Goal: Information Seeking & Learning: Learn about a topic

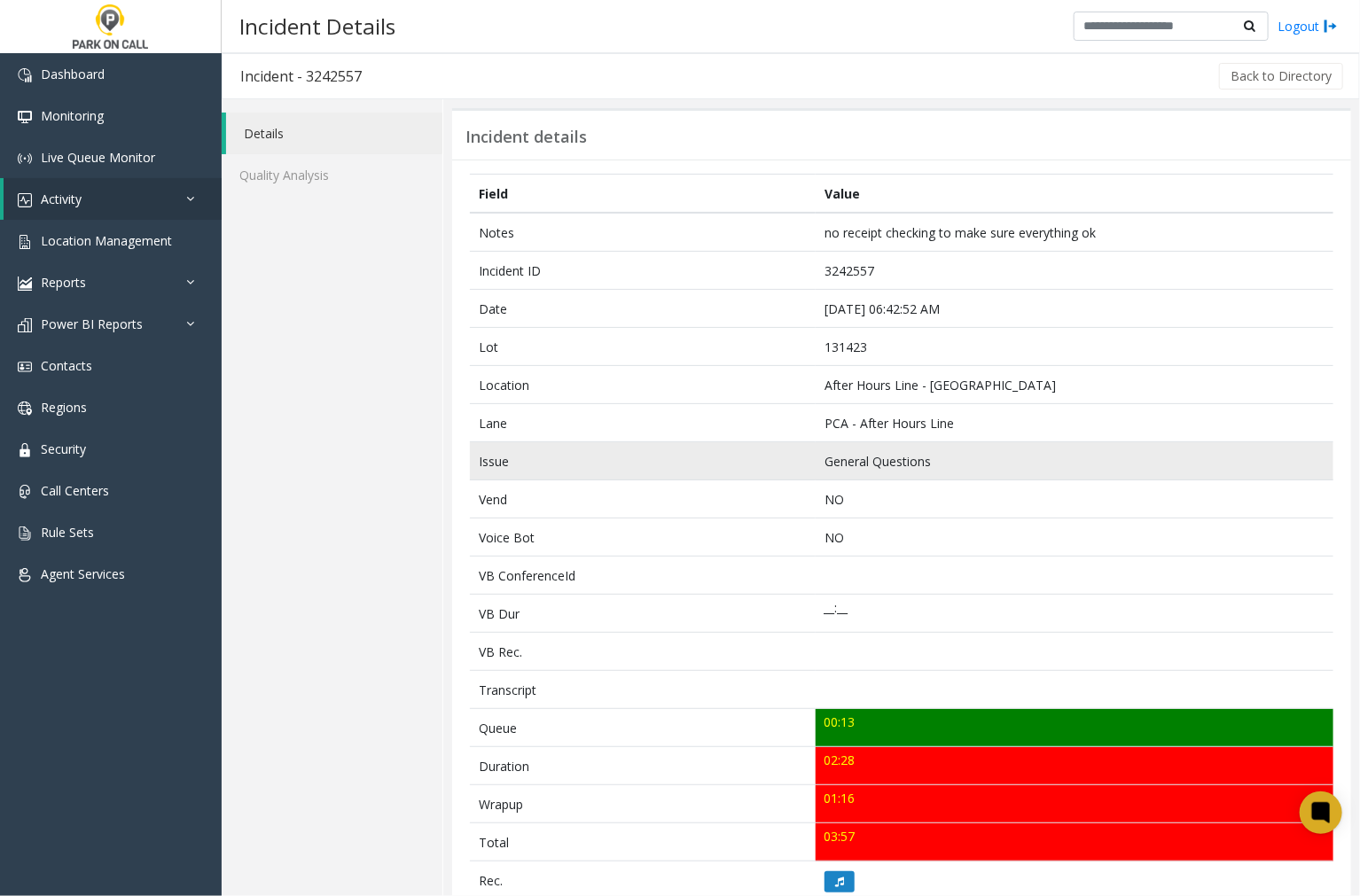
scroll to position [98, 0]
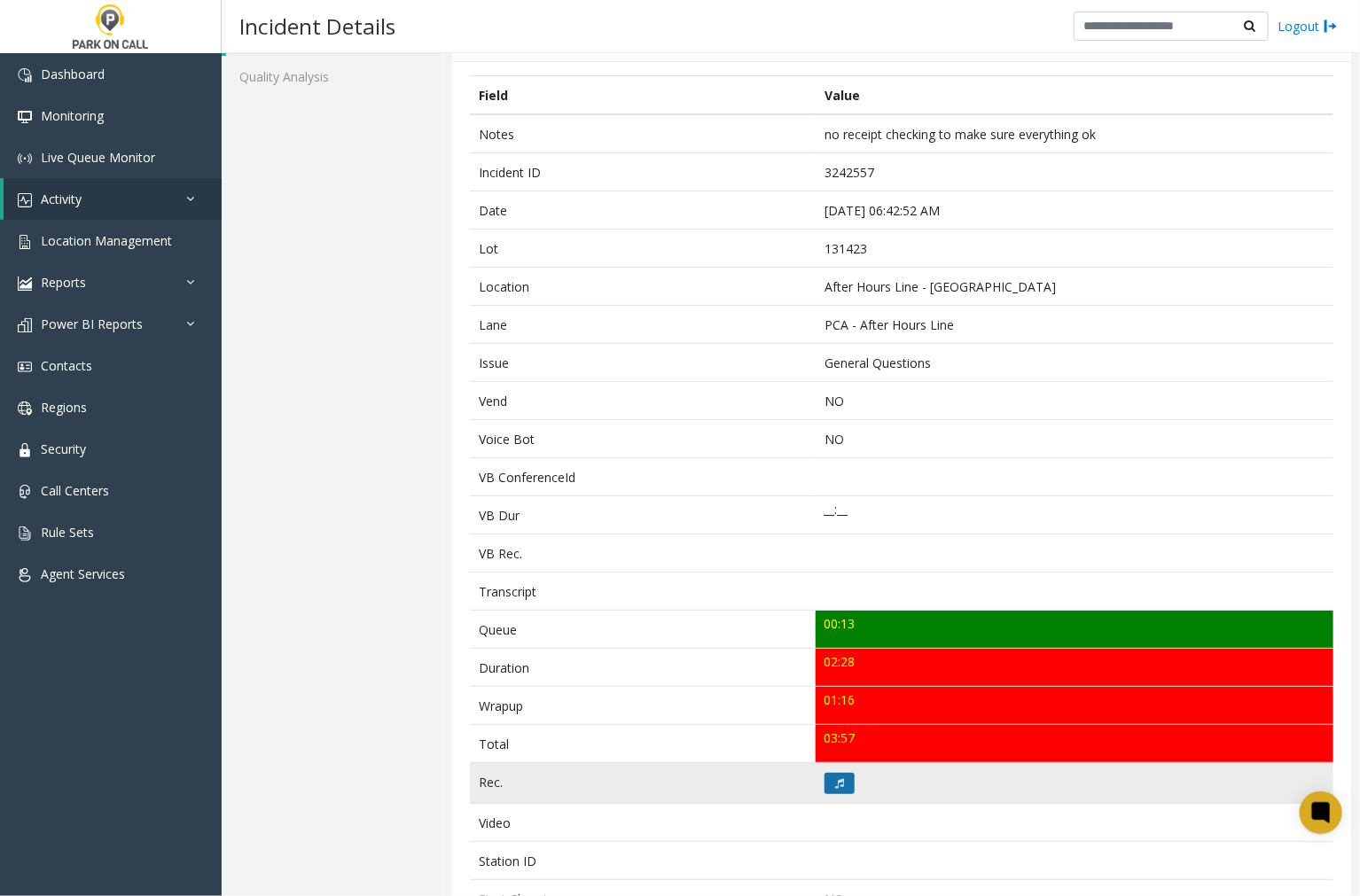
click at [826, 781] on button at bounding box center [839, 784] width 30 height 21
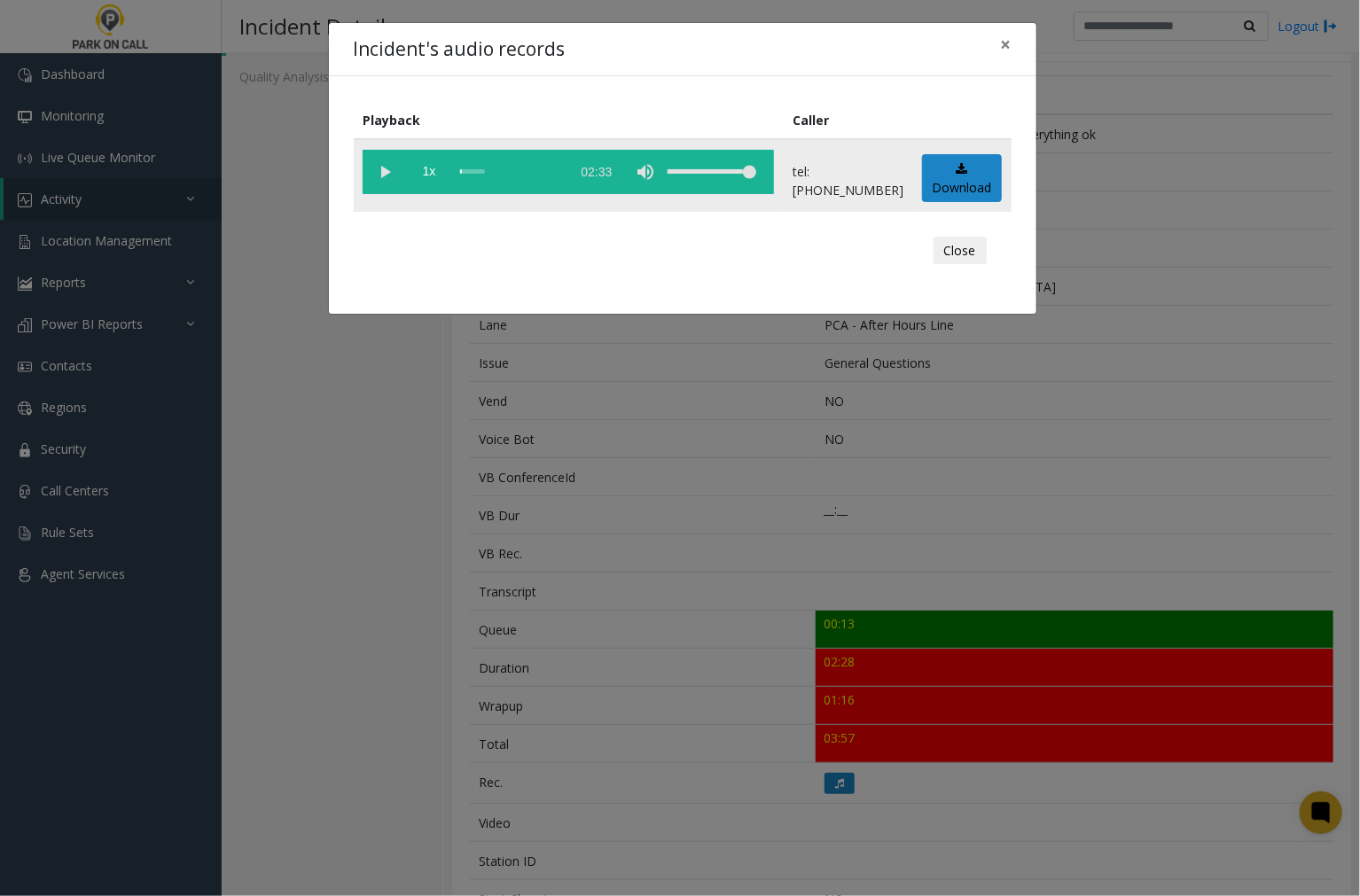
click at [381, 174] on vg-play-pause at bounding box center [385, 172] width 44 height 44
click at [1008, 46] on span "×" at bounding box center [1006, 44] width 11 height 25
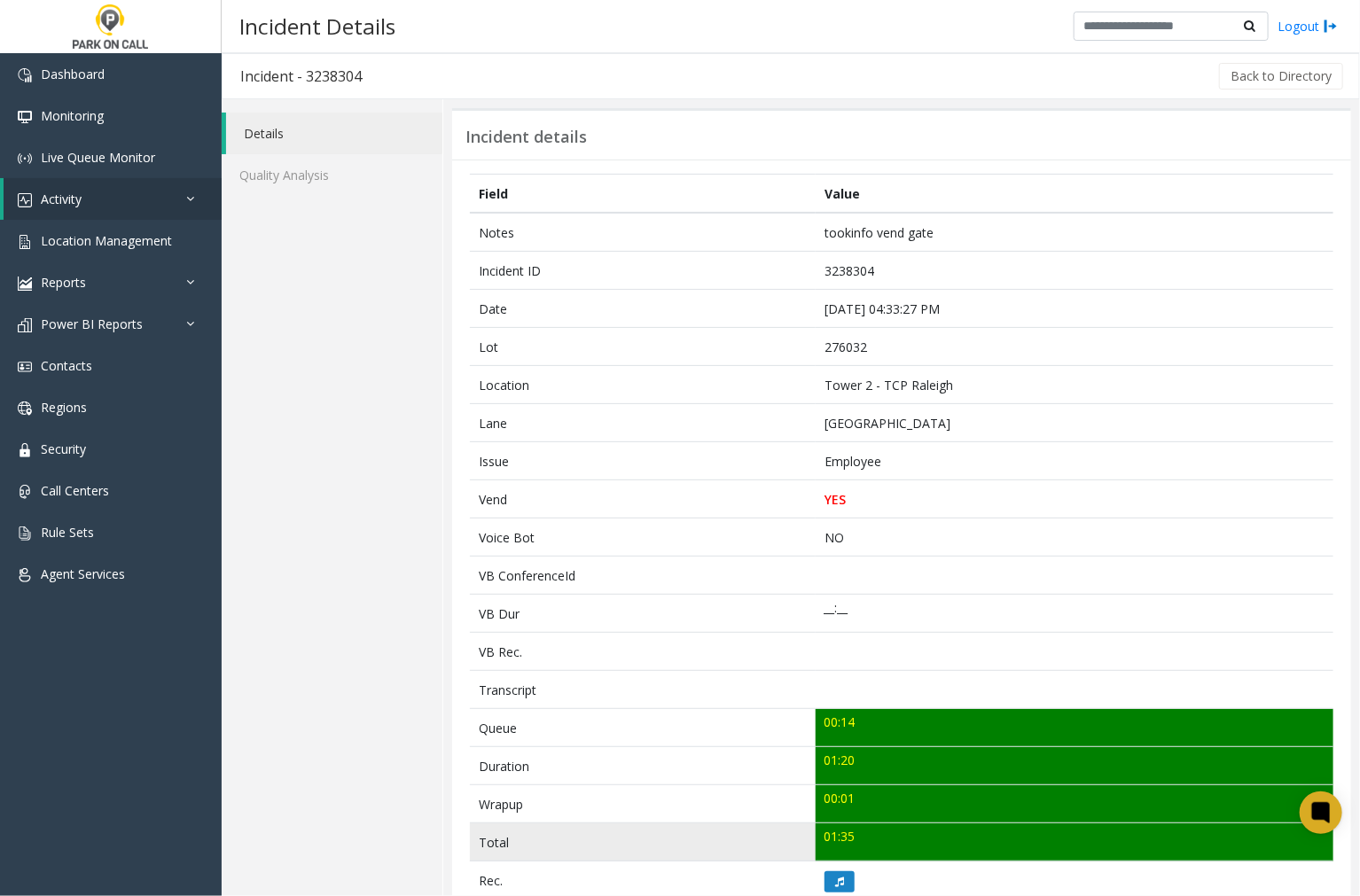
scroll to position [98, 0]
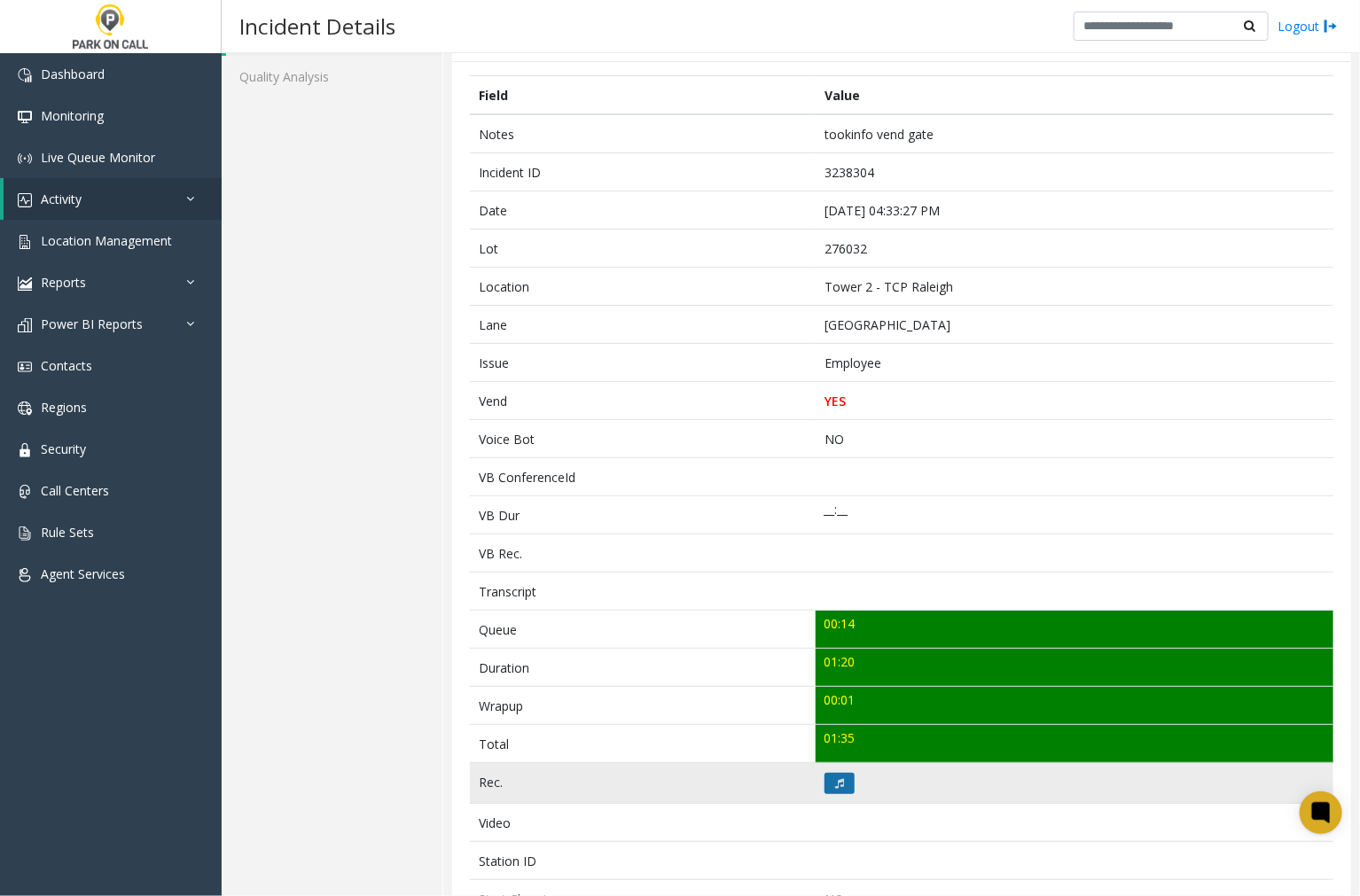
click at [825, 790] on button at bounding box center [839, 784] width 30 height 21
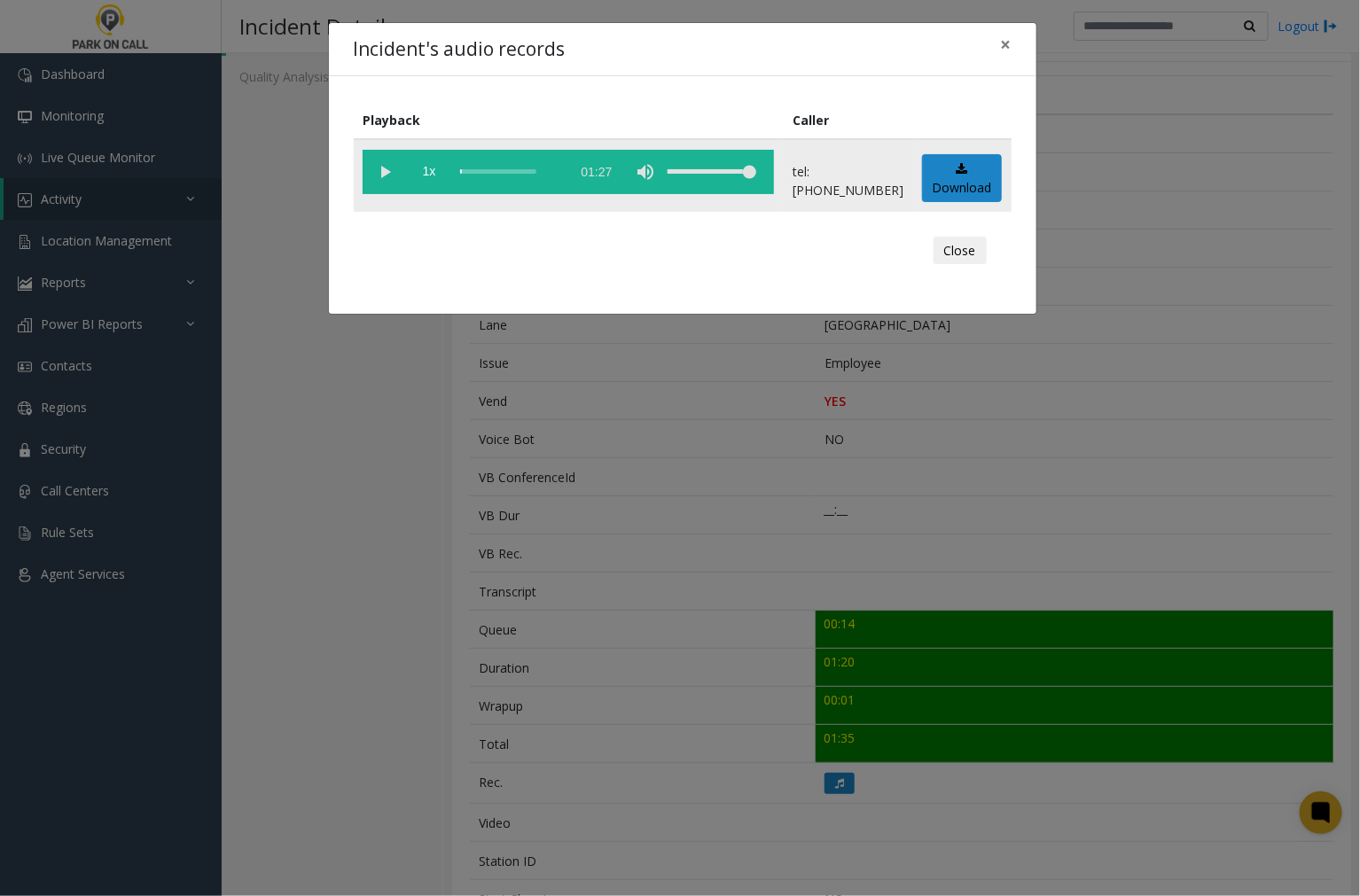
click at [383, 170] on vg-play-pause at bounding box center [385, 172] width 44 height 44
click at [386, 171] on vg-play-pause at bounding box center [385, 172] width 44 height 44
click at [1003, 45] on span "×" at bounding box center [1006, 44] width 11 height 25
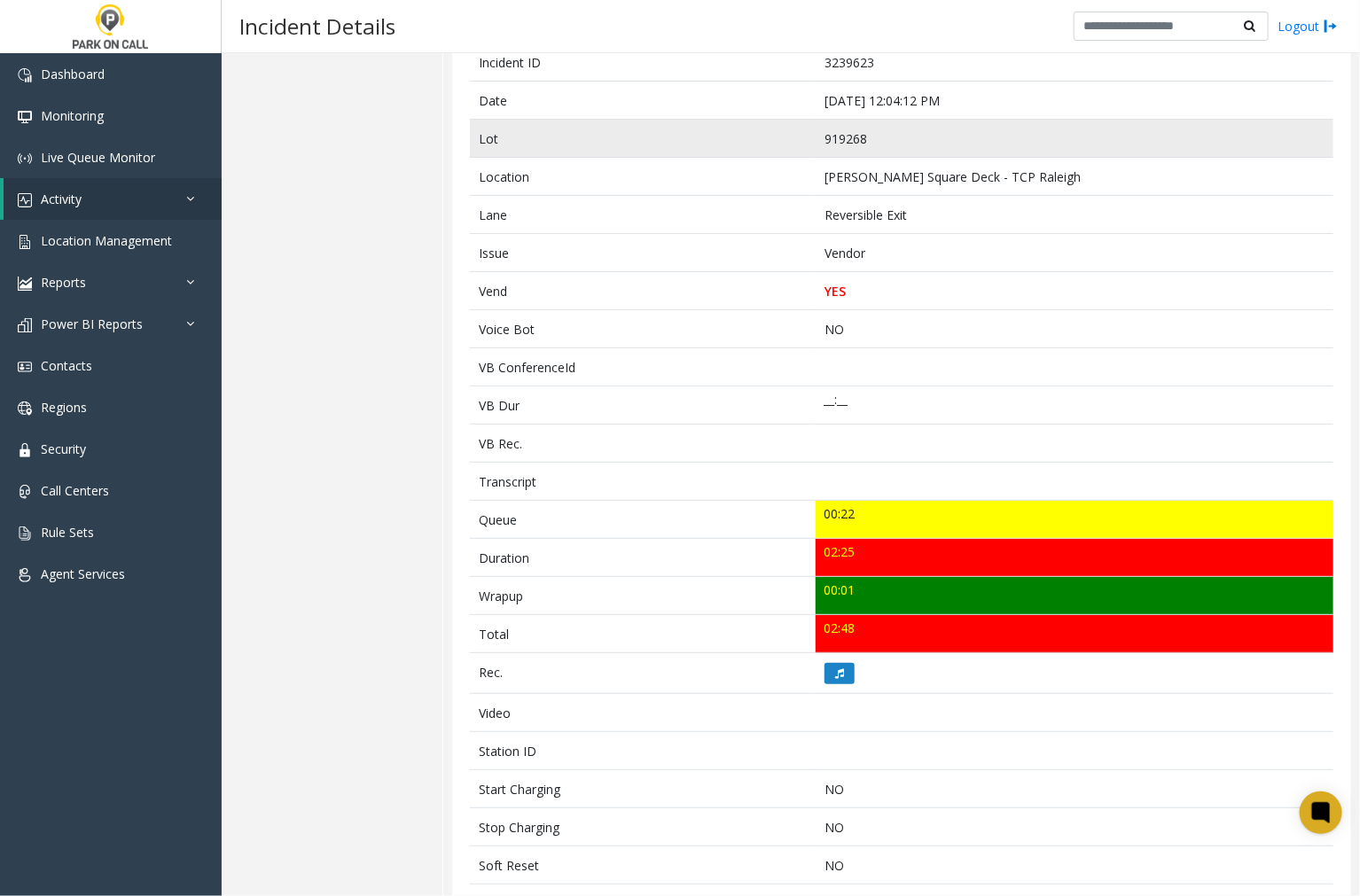
scroll to position [109, 0]
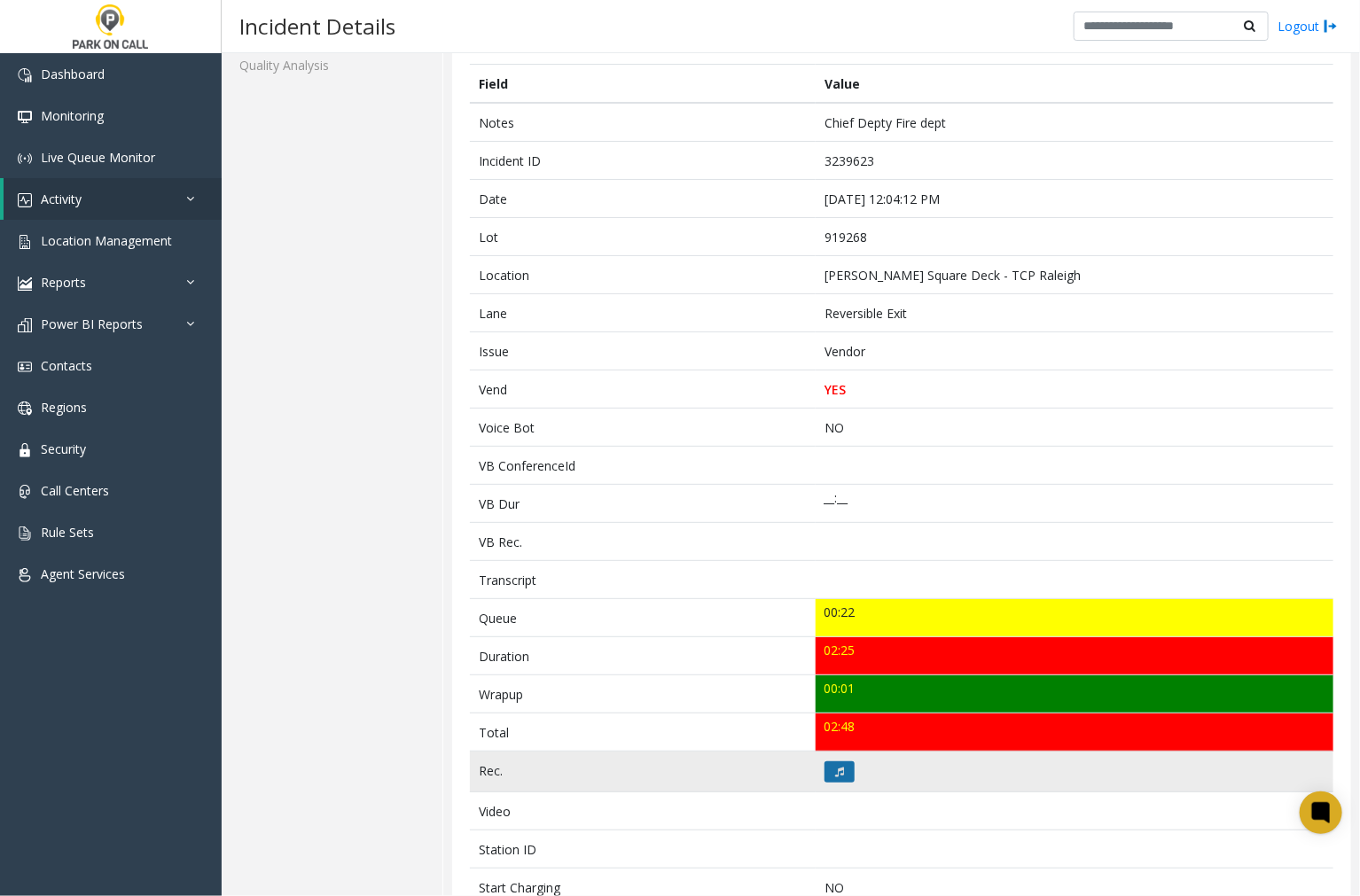
click at [843, 774] on button at bounding box center [839, 772] width 30 height 21
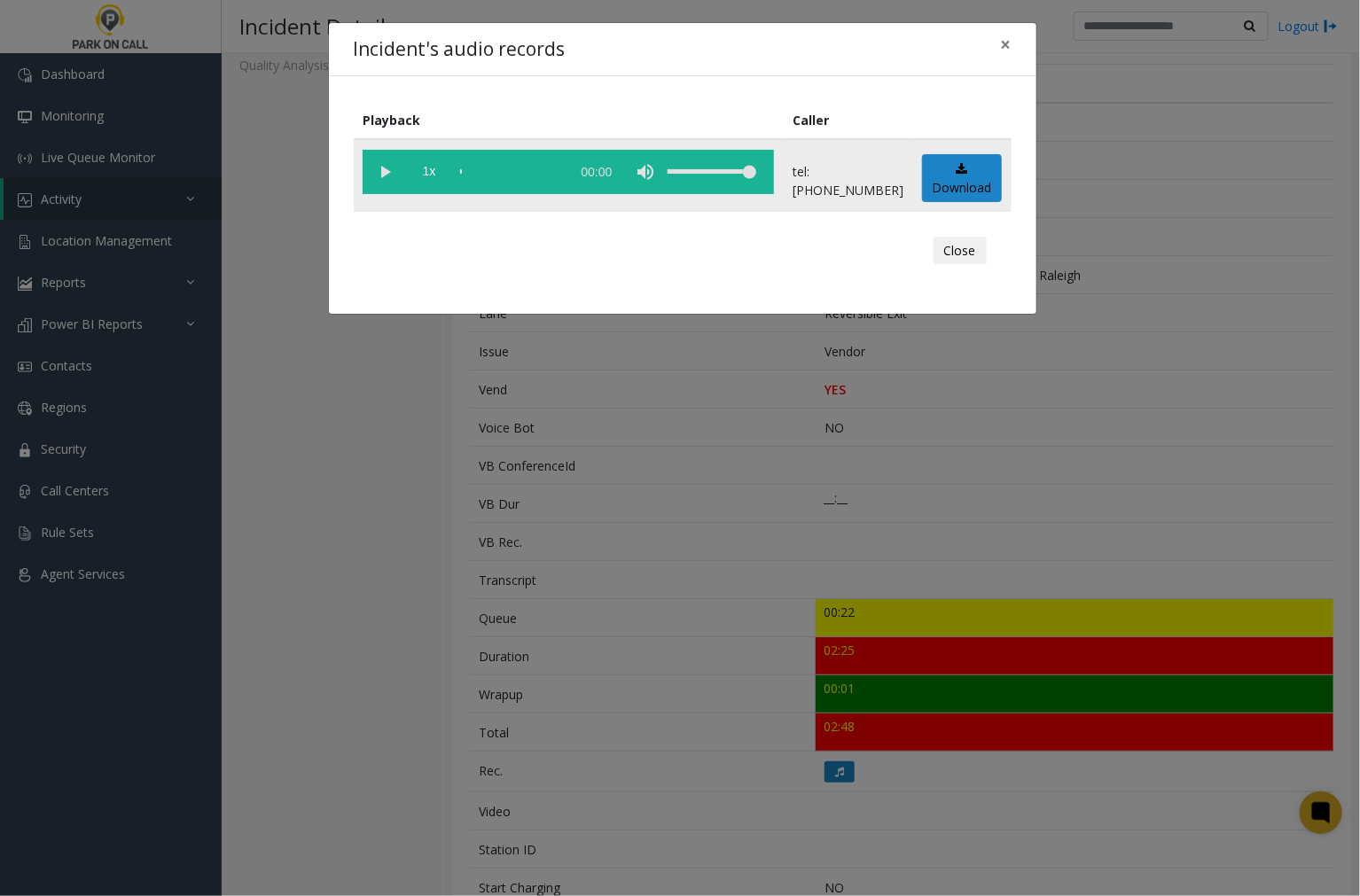
click at [377, 164] on vg-play-pause at bounding box center [385, 172] width 44 height 44
click at [471, 169] on div "scrub bar" at bounding box center [510, 172] width 101 height 44
drag, startPoint x: 471, startPoint y: 169, endPoint x: 435, endPoint y: 169, distance: 36.0
click at [435, 169] on vg-controls "1x 01:41" at bounding box center [569, 172] width 411 height 44
click at [461, 168] on div "scrub bar" at bounding box center [510, 172] width 101 height 44
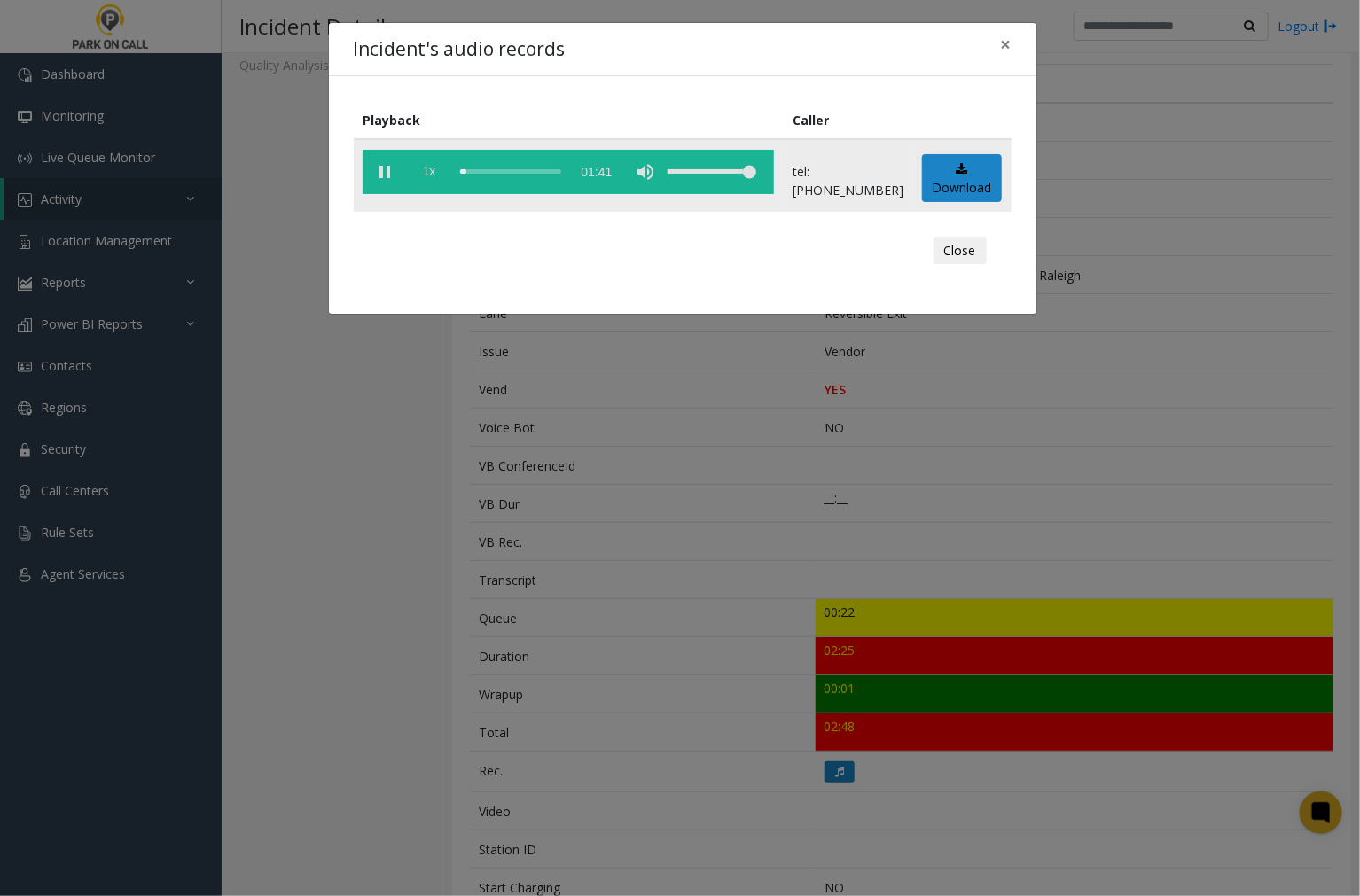
click at [433, 168] on span "1x" at bounding box center [429, 172] width 44 height 44
click at [436, 171] on span "1.5x" at bounding box center [429, 172] width 44 height 44
click at [436, 171] on span "2x" at bounding box center [429, 172] width 44 height 44
click at [431, 172] on span "0.5x" at bounding box center [429, 172] width 44 height 44
click at [431, 172] on span "1x" at bounding box center [429, 172] width 44 height 44
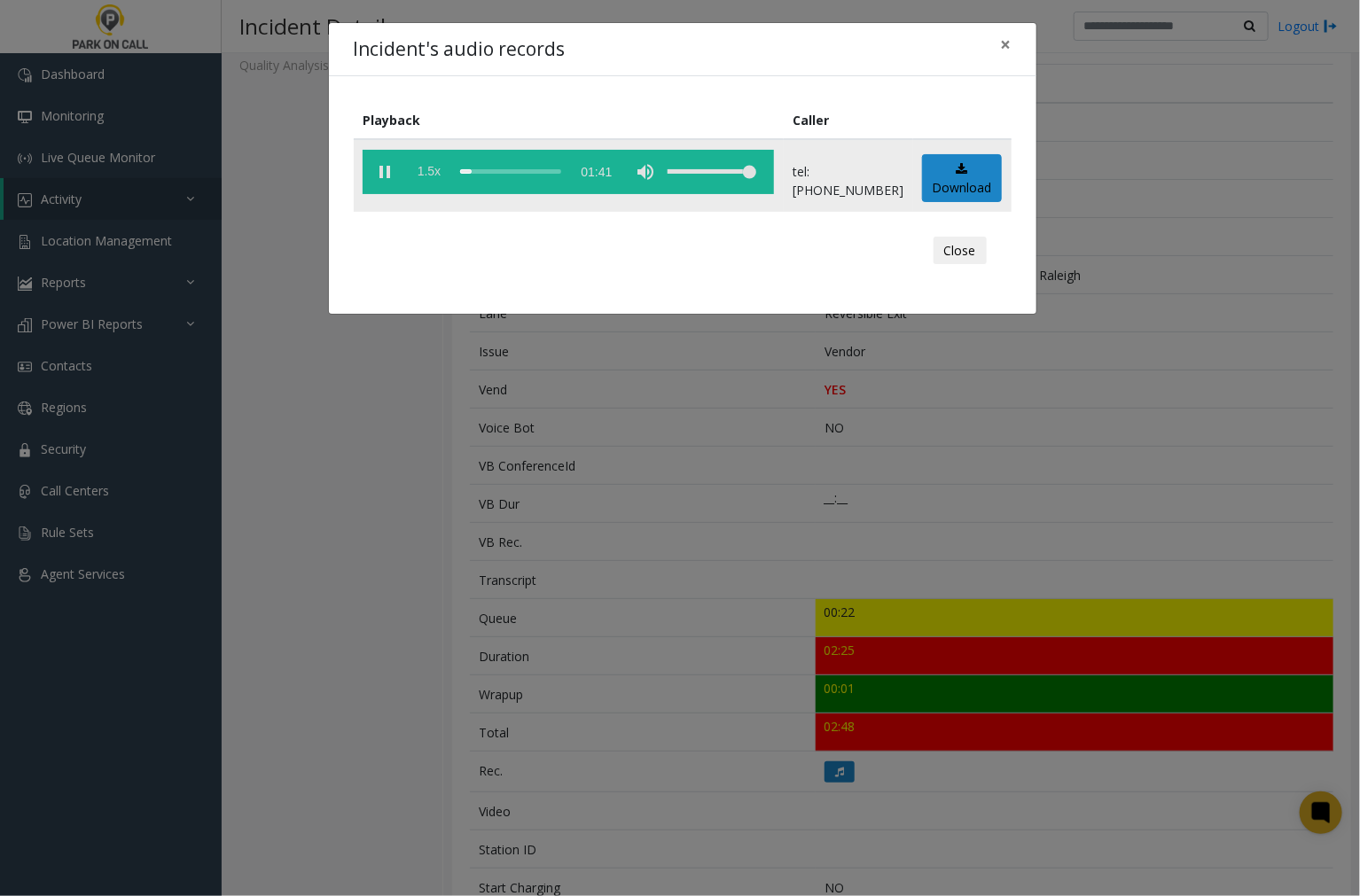
click at [431, 172] on span "1.5x" at bounding box center [429, 172] width 44 height 44
click at [431, 172] on span "2x" at bounding box center [429, 172] width 44 height 44
click at [461, 169] on div "scrub bar" at bounding box center [510, 172] width 101 height 44
click at [1011, 48] on span "×" at bounding box center [1006, 44] width 11 height 25
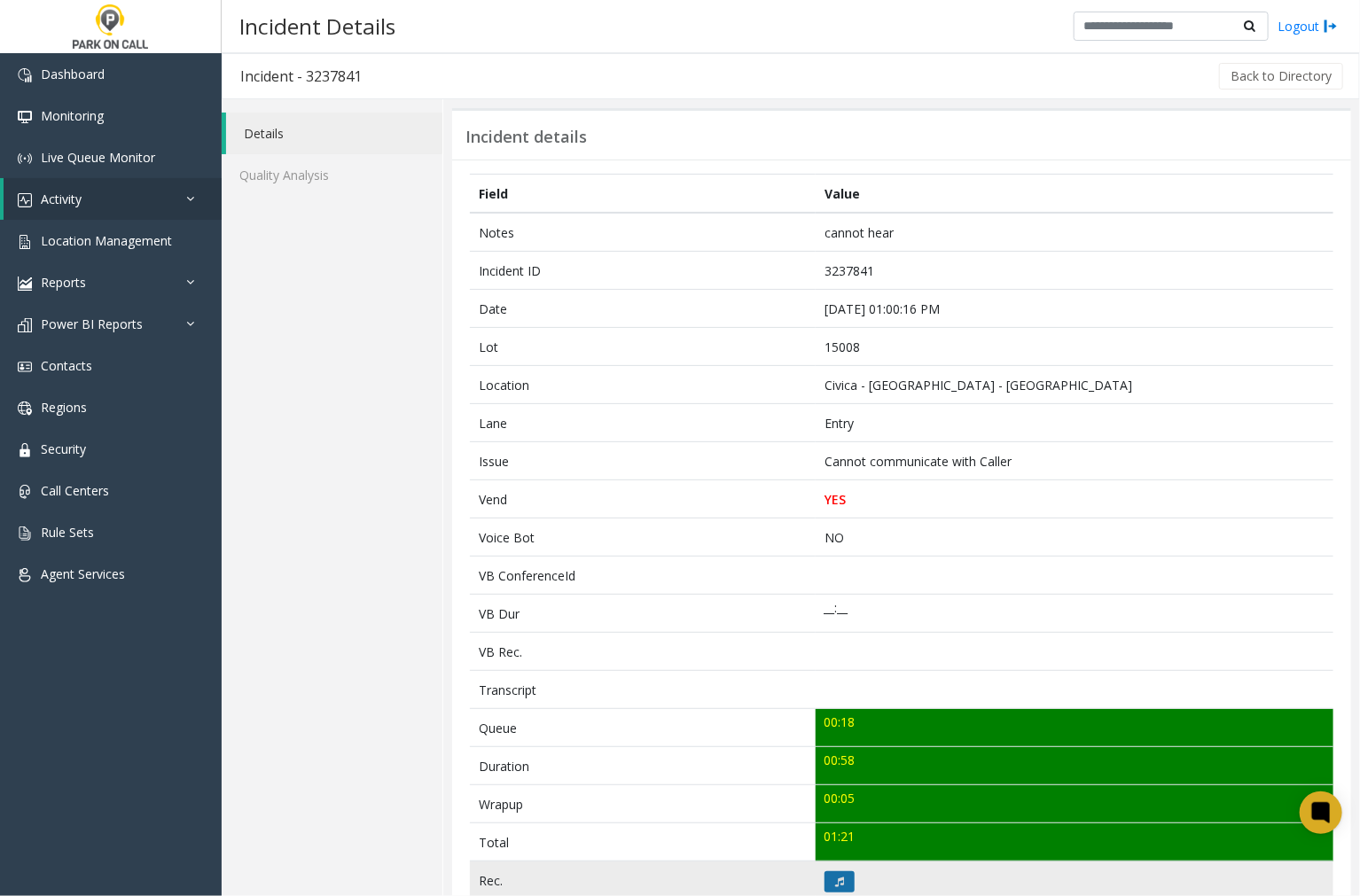
click at [840, 883] on button at bounding box center [839, 883] width 30 height 21
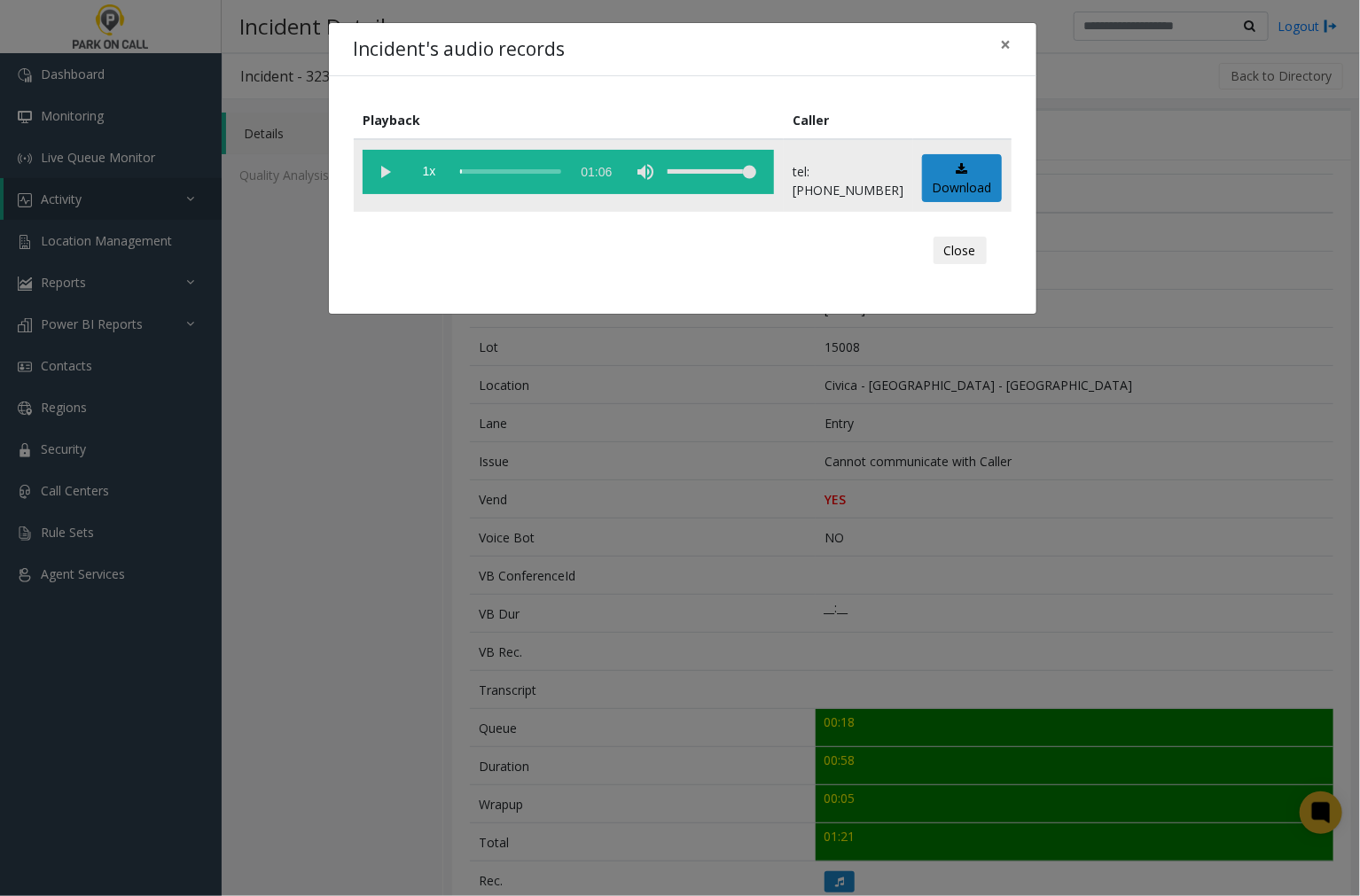
click at [383, 173] on vg-play-pause at bounding box center [385, 172] width 44 height 44
drag, startPoint x: 1000, startPoint y: 40, endPoint x: 1009, endPoint y: 46, distance: 10.8
click at [1003, 40] on span "×" at bounding box center [1006, 44] width 11 height 25
